Goal: Transaction & Acquisition: Purchase product/service

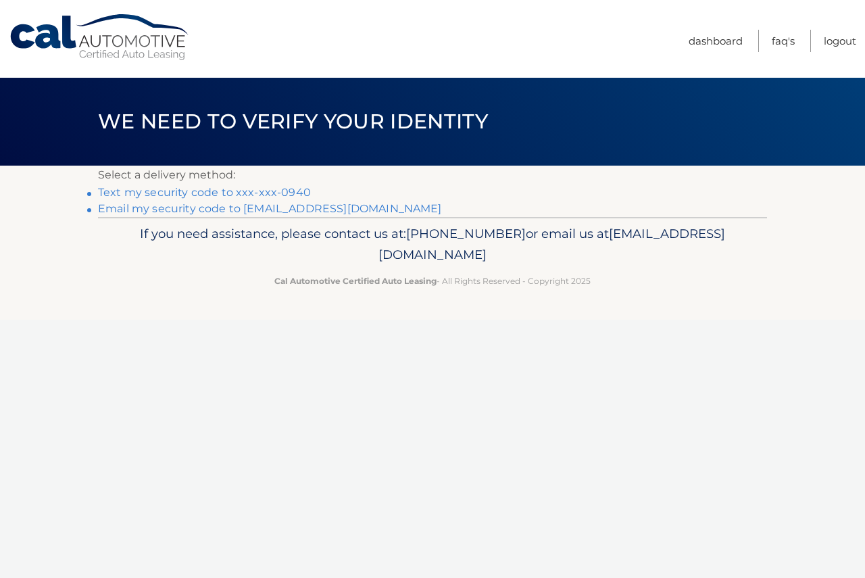
click at [271, 189] on link "Text my security code to xxx-xxx-0940" at bounding box center [204, 192] width 213 height 13
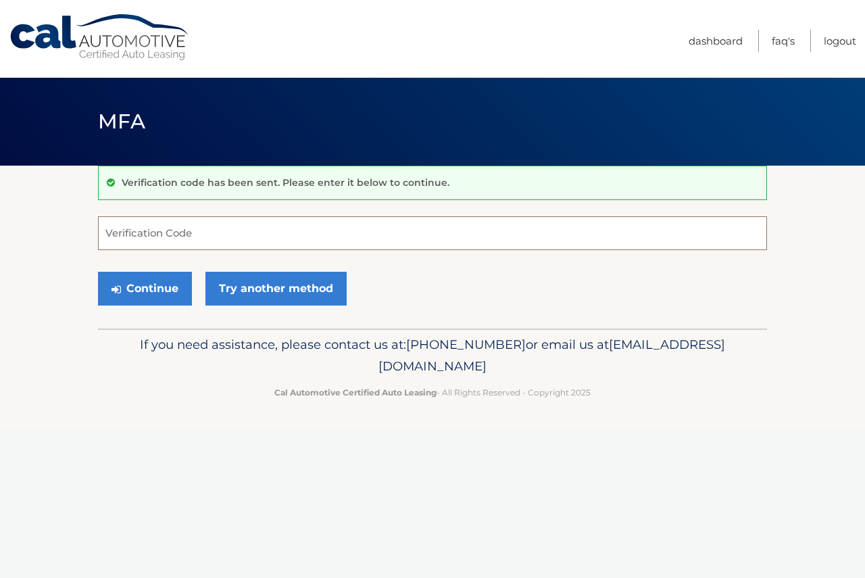
click at [224, 233] on input "Verification Code" at bounding box center [432, 233] width 669 height 34
type input "785275"
click at [149, 286] on button "Continue" at bounding box center [145, 289] width 94 height 34
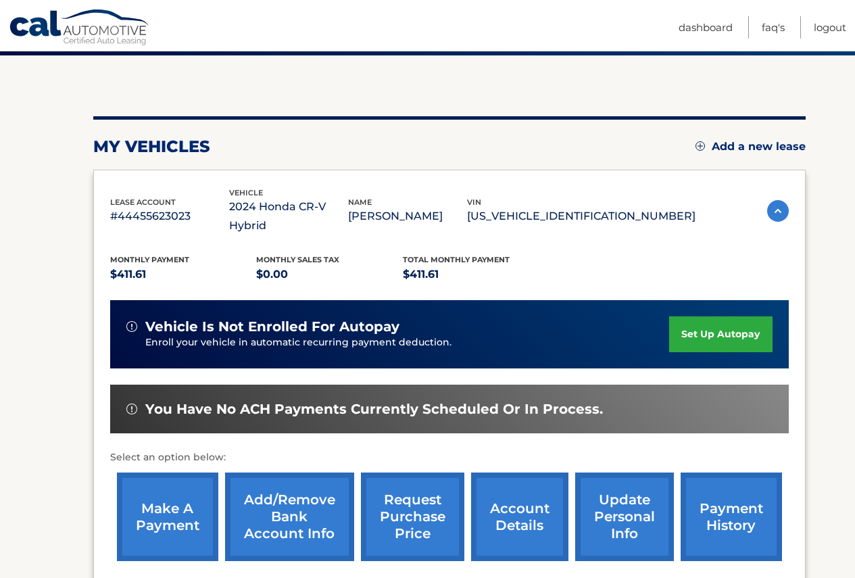
scroll to position [135, 0]
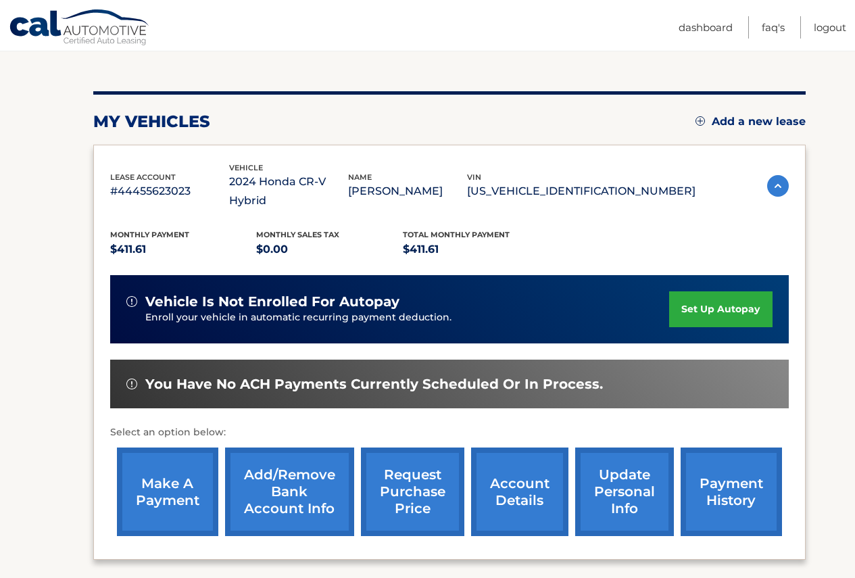
click at [153, 465] on link "make a payment" at bounding box center [167, 491] width 101 height 89
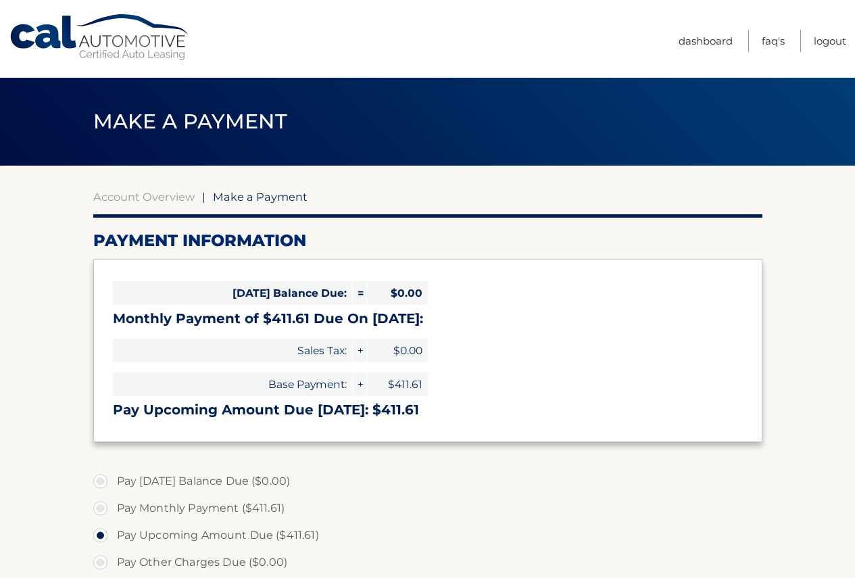
select select "NTQ4ZWZkNDgtYmE5YS00MjM5LWIxYWYtY2U3N2QzODNlZDQ0"
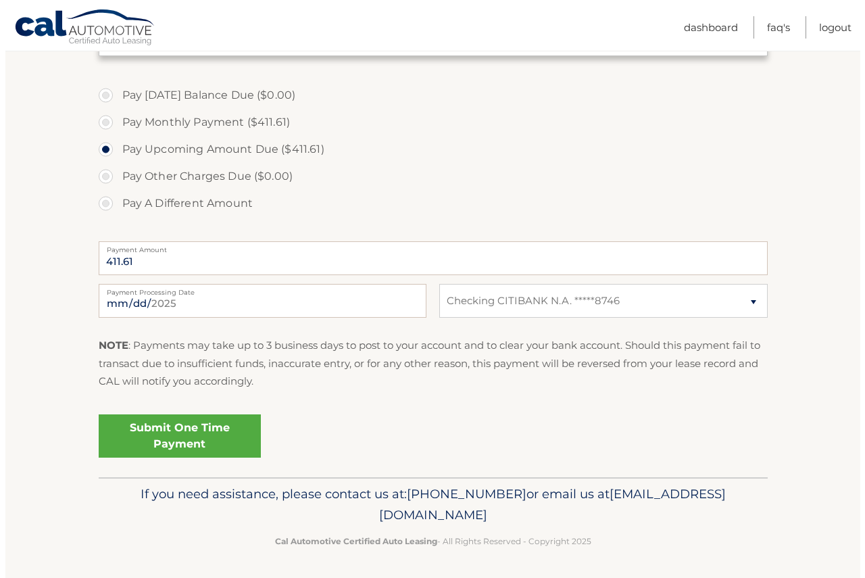
scroll to position [388, 0]
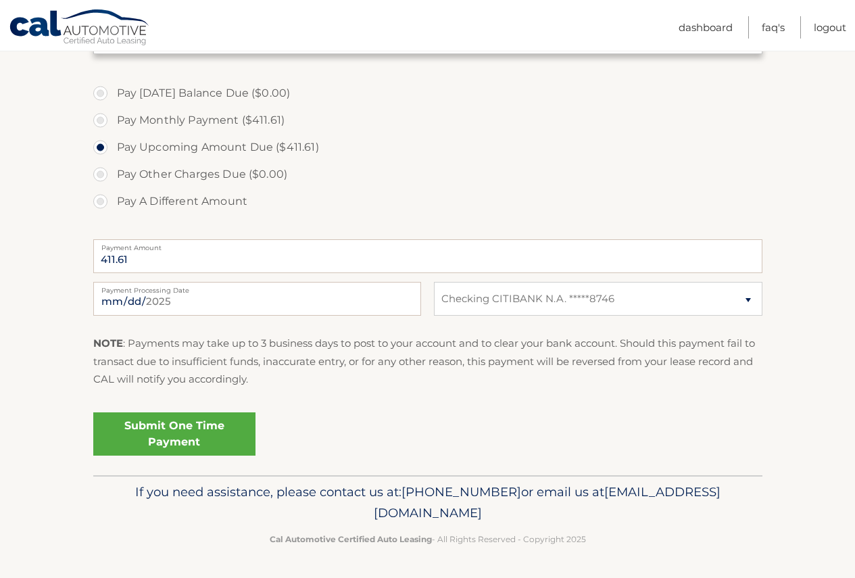
click at [202, 428] on link "Submit One Time Payment" at bounding box center [174, 433] width 162 height 43
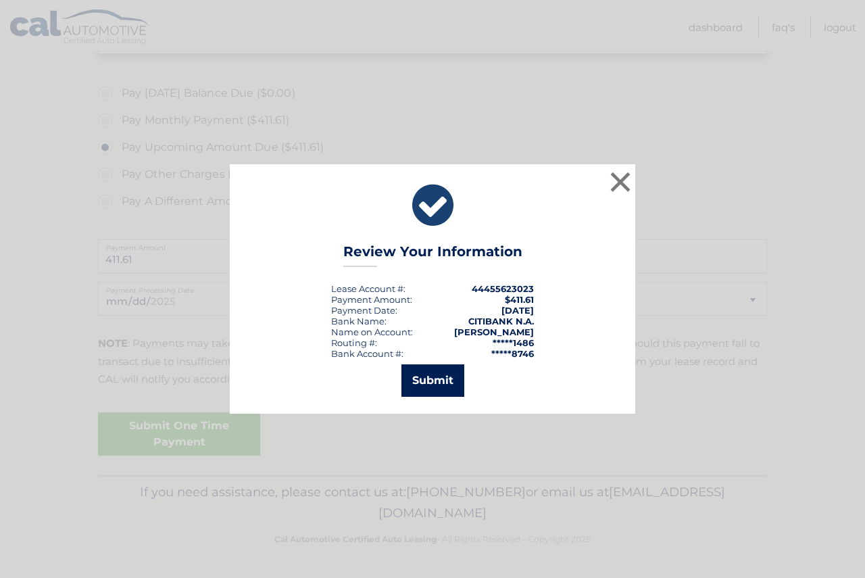
click at [434, 378] on button "Submit" at bounding box center [432, 380] width 63 height 32
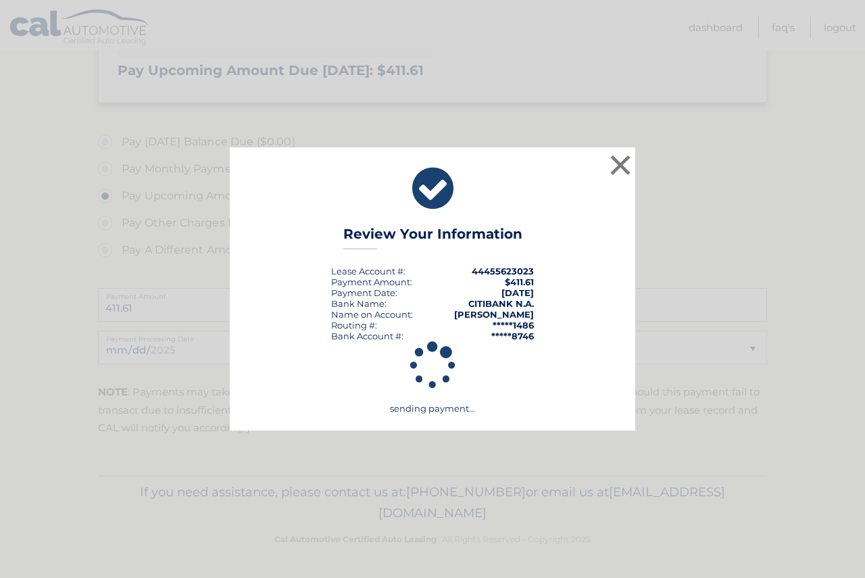
scroll to position [339, 0]
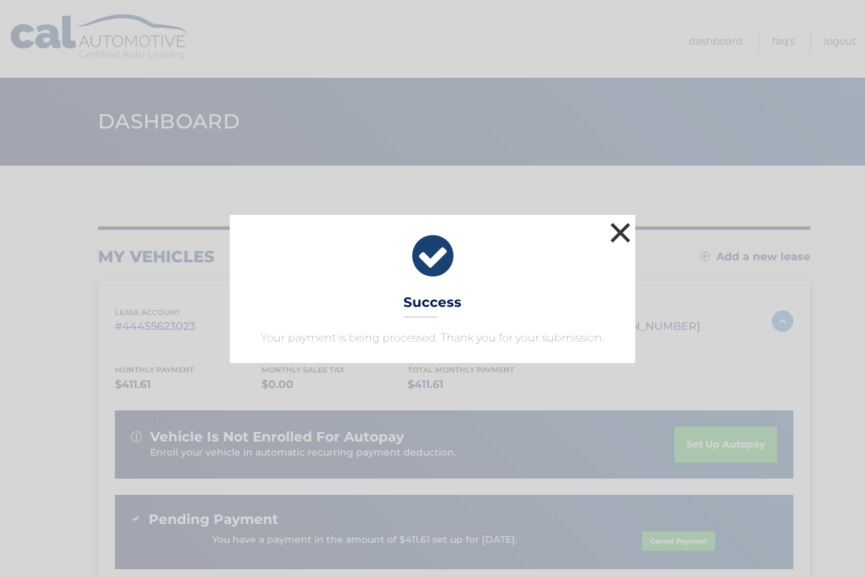
click at [623, 235] on button "×" at bounding box center [620, 232] width 27 height 27
